Goal: Transaction & Acquisition: Obtain resource

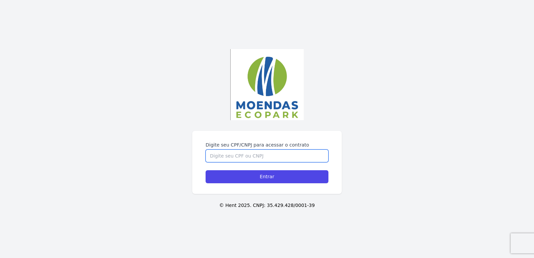
click at [251, 160] on input "Digite seu CPF/CNPJ para acessar o contrato" at bounding box center [267, 156] width 123 height 13
type input "00072959525"
click at [290, 183] on div "Digite seu CPF/CNPJ para acessar o contrato 00072959525 Entrar" at bounding box center [267, 162] width 150 height 63
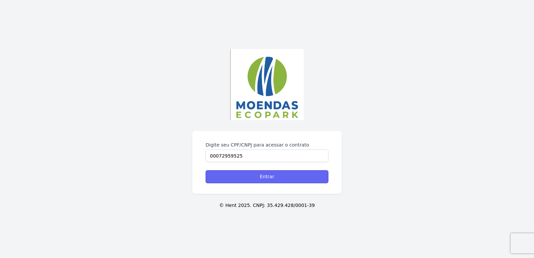
click at [290, 179] on input "Entrar" at bounding box center [267, 176] width 123 height 13
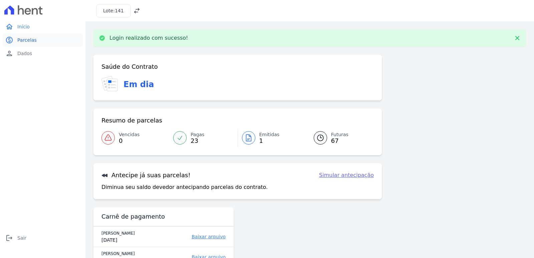
click at [40, 39] on link "paid Parcelas" at bounding box center [43, 39] width 80 height 13
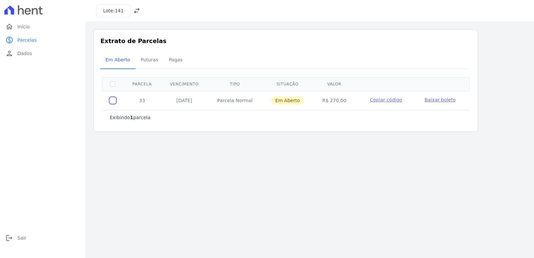
click at [112, 100] on input "checkbox" at bounding box center [112, 100] width 5 height 5
checkbox input "true"
click at [447, 100] on span "Baixar boleto" at bounding box center [440, 99] width 31 height 5
click at [135, 9] on icon at bounding box center [136, 10] width 5 height 5
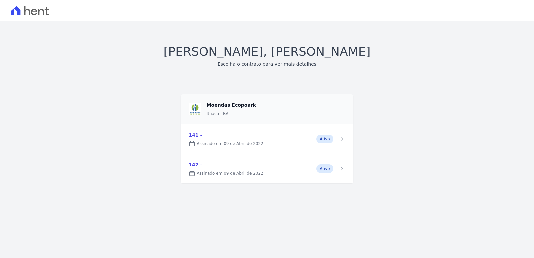
click at [229, 169] on link at bounding box center [267, 168] width 173 height 29
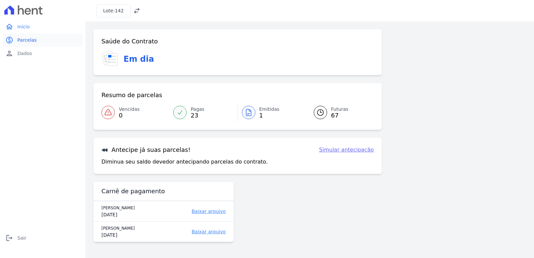
click at [30, 37] on span "Parcelas" at bounding box center [26, 40] width 19 height 7
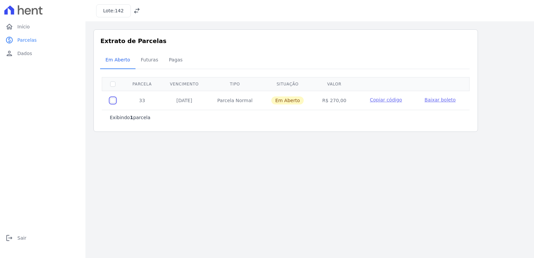
click at [112, 101] on input "checkbox" at bounding box center [112, 100] width 5 height 5
checkbox input "true"
click at [434, 99] on span "Baixar boleto" at bounding box center [440, 99] width 31 height 5
click at [27, 25] on span "Início" at bounding box center [23, 26] width 12 height 7
